Goal: Information Seeking & Learning: Learn about a topic

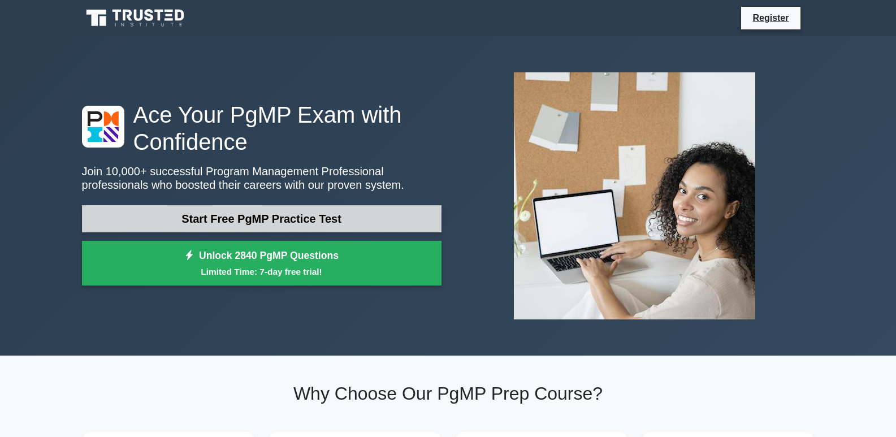
click at [289, 217] on link "Start Free PgMP Practice Test" at bounding box center [262, 218] width 360 height 27
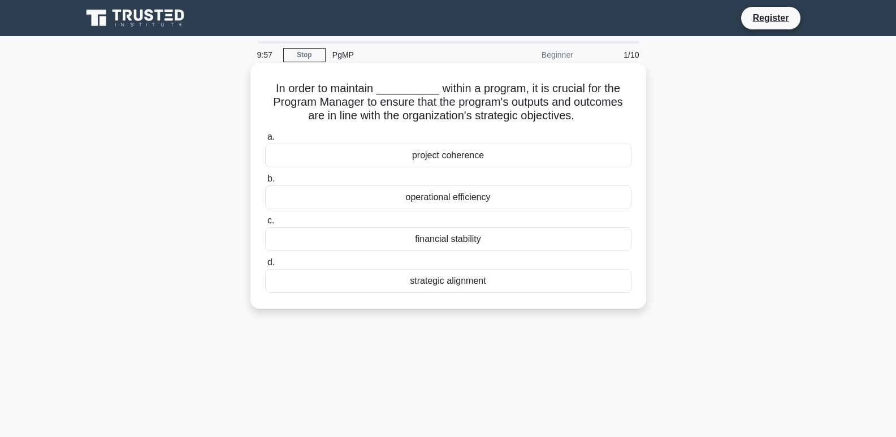
click at [438, 158] on div "project coherence" at bounding box center [448, 156] width 366 height 24
click at [265, 141] on input "a. project coherence" at bounding box center [265, 136] width 0 height 7
